Goal: Information Seeking & Learning: Find specific fact

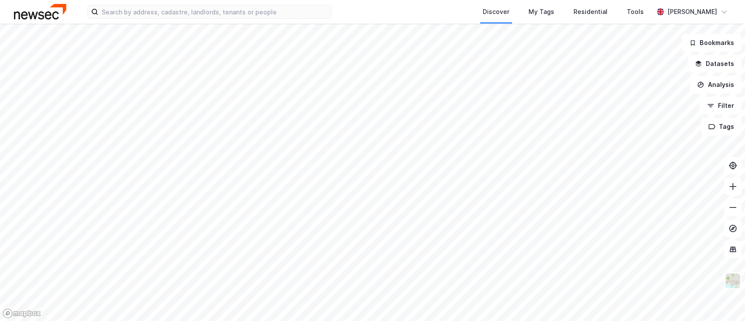
click at [213, 19] on div "Discover My Tags Residential Tools [PERSON_NAME]" at bounding box center [372, 12] width 745 height 24
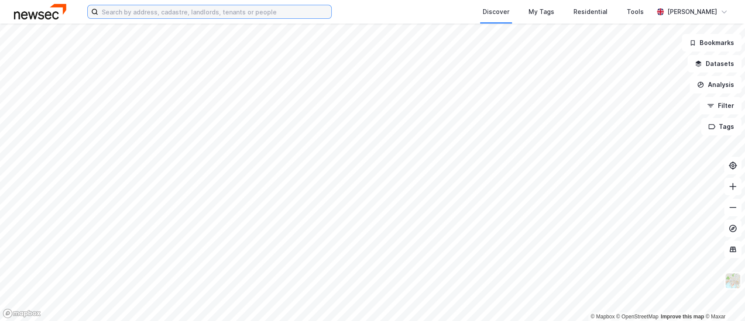
click at [222, 7] on input at bounding box center [214, 11] width 233 height 13
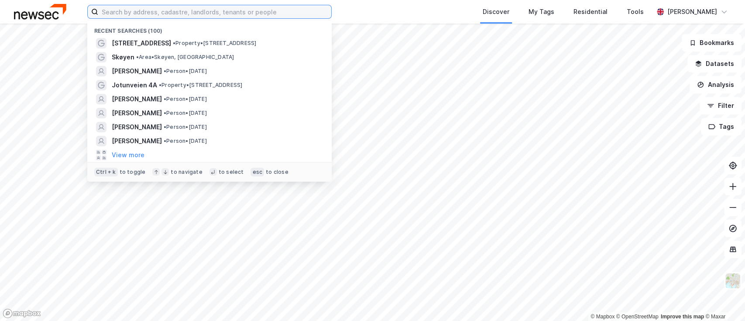
paste input "[PERSON_NAME]"
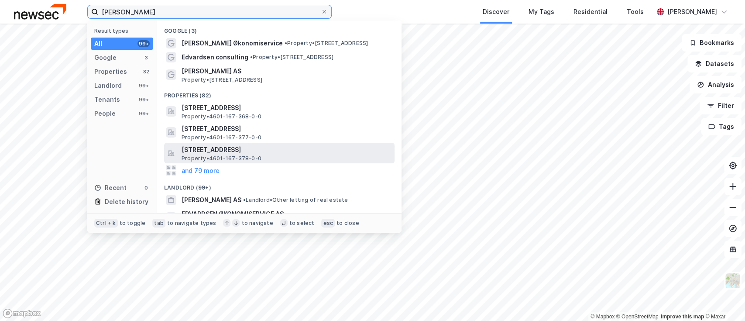
scroll to position [186, 0]
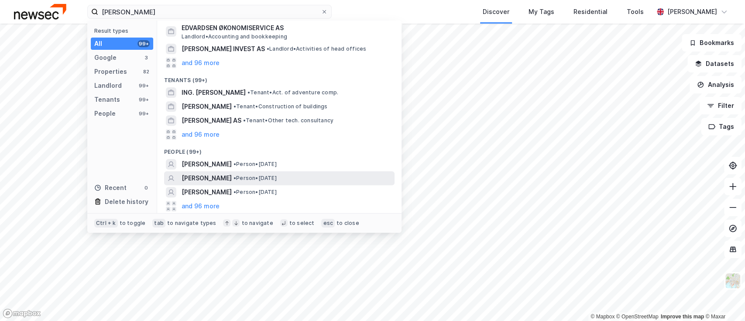
click at [253, 176] on span "• Person • [DATE]" at bounding box center [255, 178] width 43 height 7
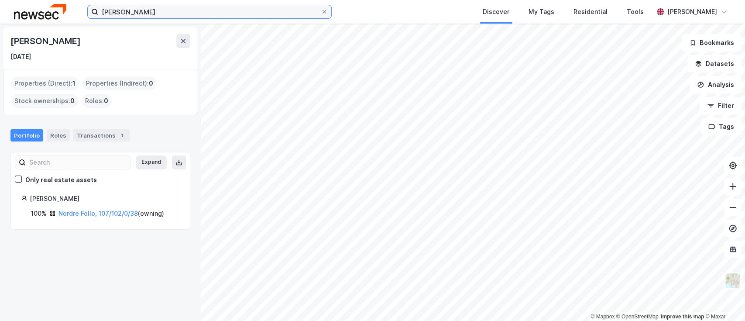
click at [177, 16] on input "[PERSON_NAME]" at bounding box center [209, 11] width 223 height 13
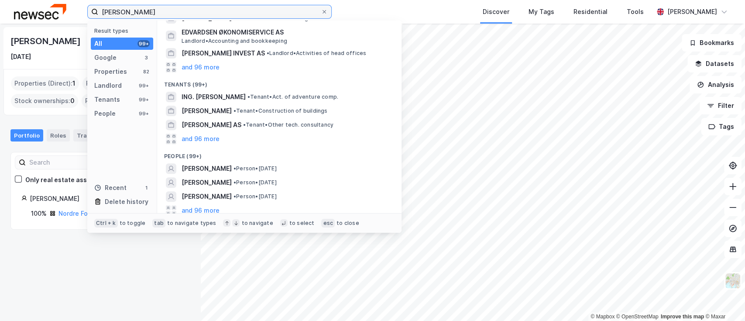
scroll to position [194, 0]
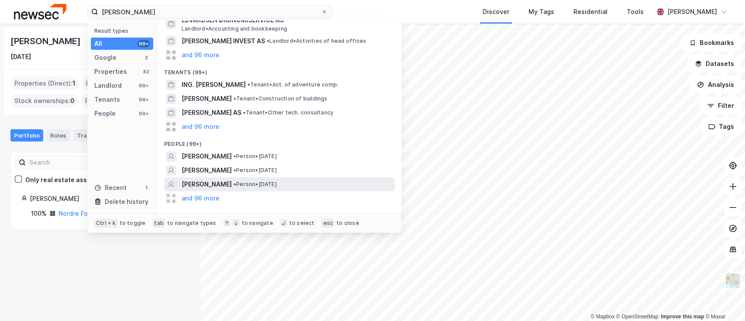
click at [209, 183] on span "[PERSON_NAME]" at bounding box center [207, 184] width 50 height 10
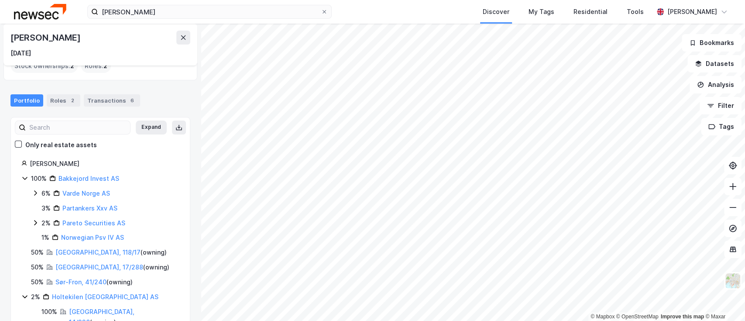
scroll to position [52, 0]
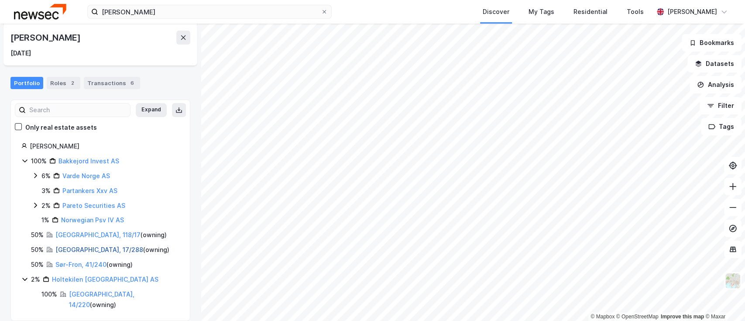
click at [88, 247] on link "[GEOGRAPHIC_DATA], 17/288" at bounding box center [99, 249] width 88 height 7
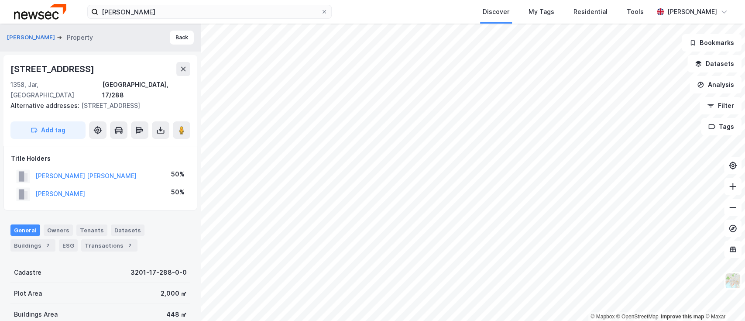
click at [108, 171] on div "[PERSON_NAME] [PERSON_NAME]" at bounding box center [85, 176] width 101 height 10
copy button "[PERSON_NAME] [PERSON_NAME]"
click at [105, 239] on div "Transactions 2" at bounding box center [109, 245] width 56 height 12
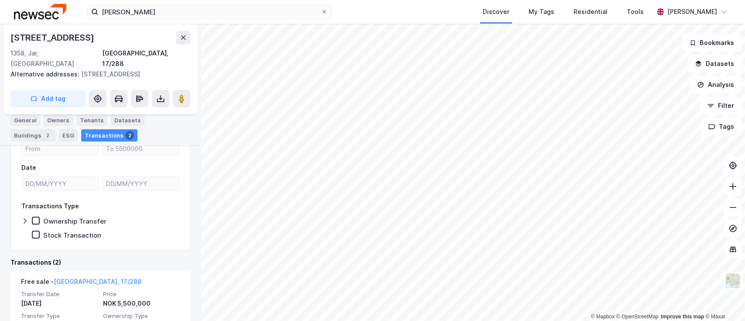
scroll to position [143, 0]
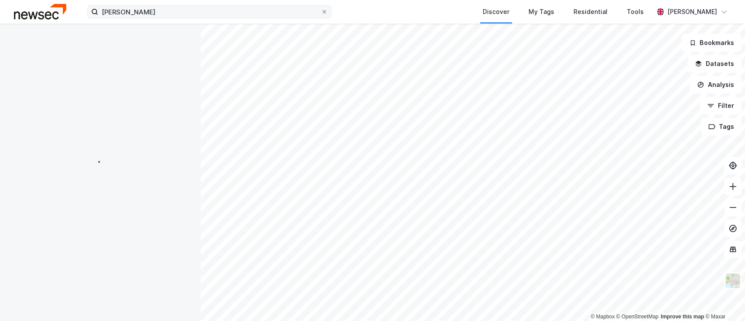
scroll to position [38, 0]
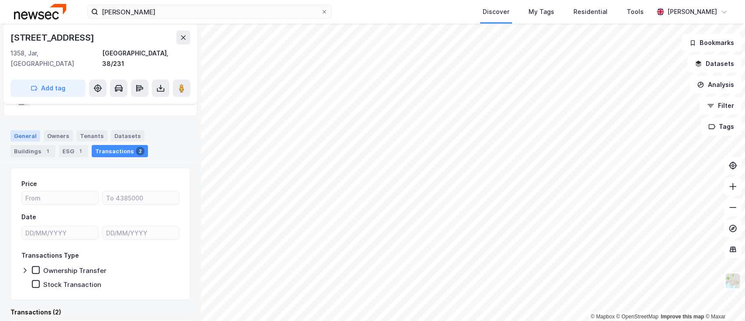
click at [31, 130] on div "General" at bounding box center [25, 135] width 30 height 11
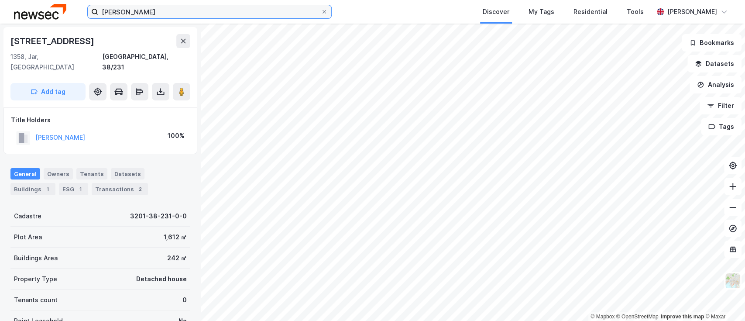
click at [206, 12] on input "[PERSON_NAME]" at bounding box center [209, 11] width 223 height 13
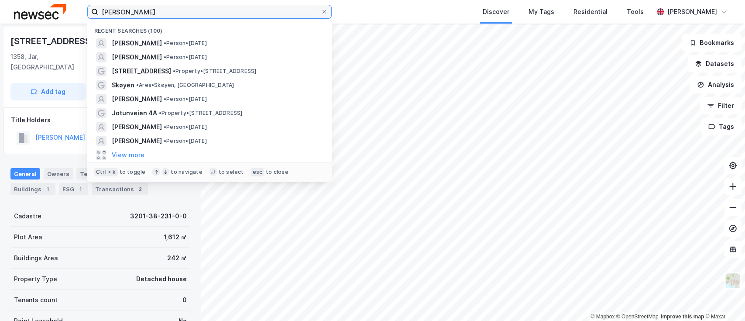
paste input "[PERSON_NAME]"
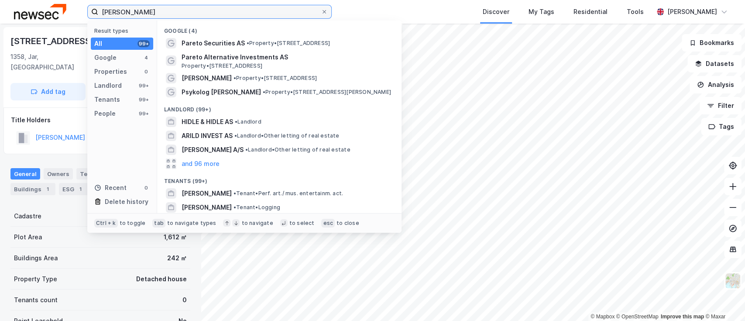
paste input "[PERSON_NAME]"
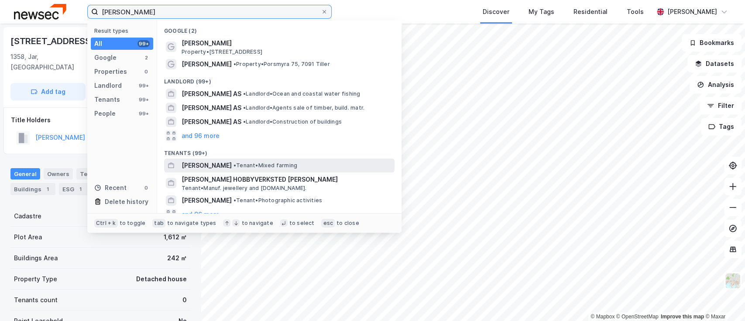
scroll to position [79, 0]
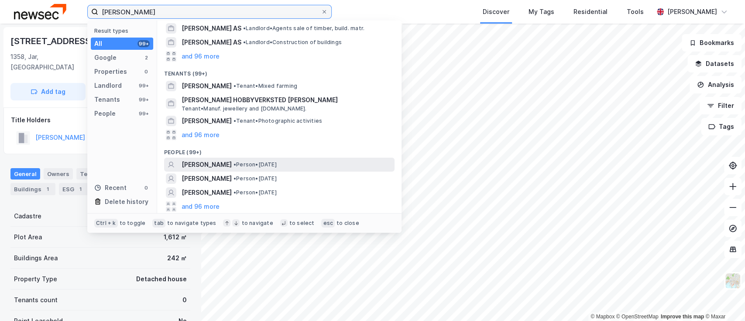
type input "[PERSON_NAME]"
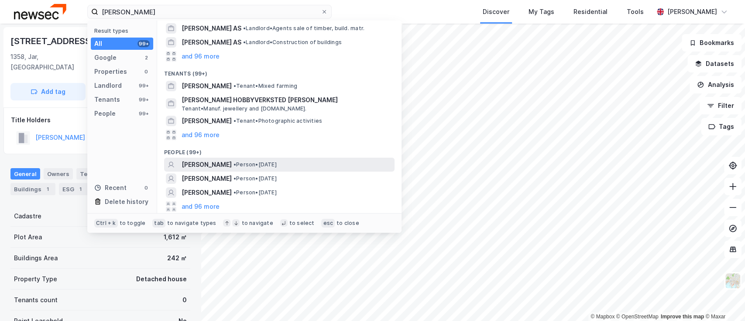
click at [330, 162] on div "[PERSON_NAME] • Person • [DATE]" at bounding box center [287, 164] width 211 height 10
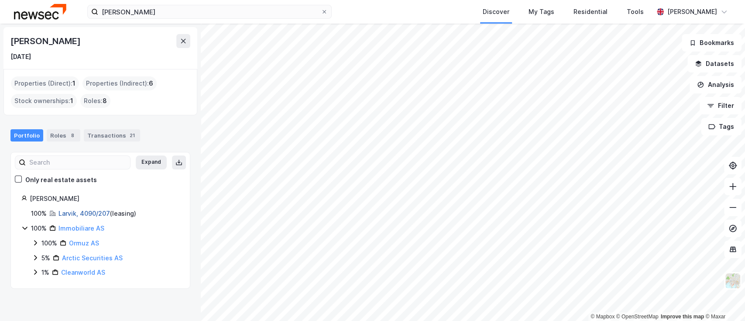
click at [105, 213] on link "Larvik, 4090/207" at bounding box center [85, 213] width 52 height 7
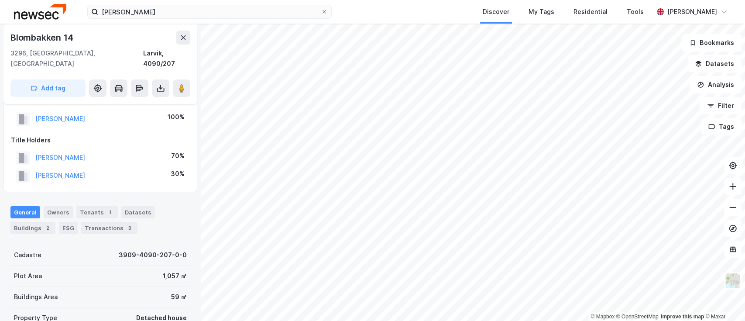
scroll to position [49, 0]
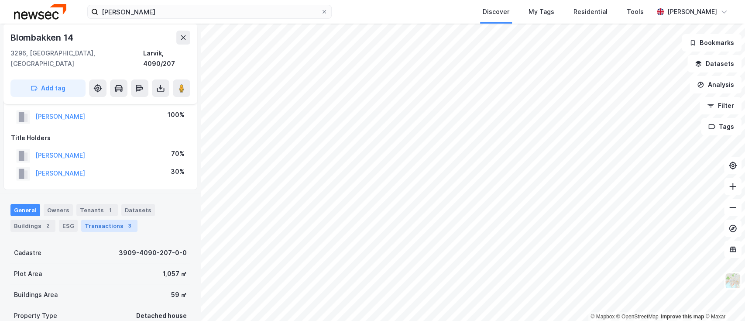
click at [117, 220] on div "Transactions 3" at bounding box center [109, 226] width 56 height 12
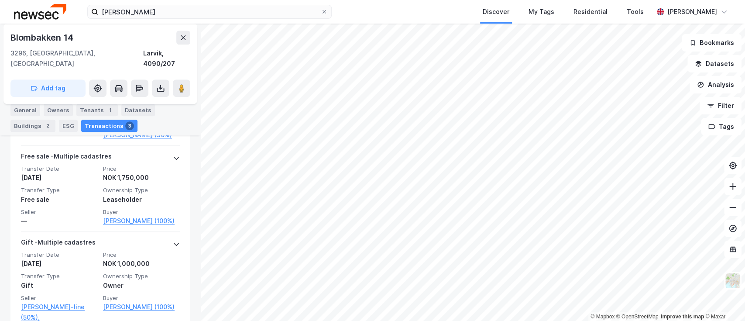
scroll to position [407, 0]
